Goal: Navigation & Orientation: Find specific page/section

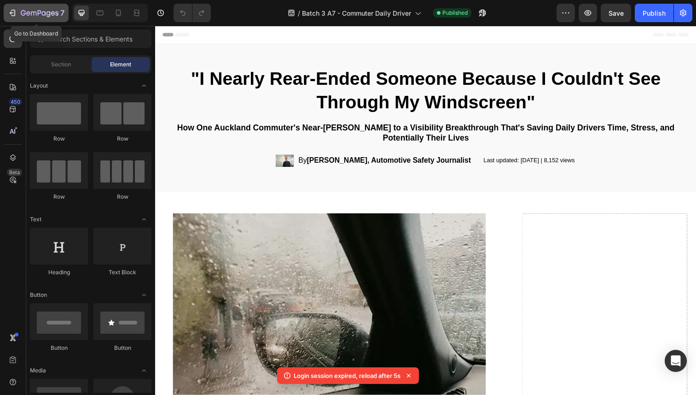
click at [34, 13] on icon "button" at bounding box center [40, 14] width 38 height 8
